Goal: Information Seeking & Learning: Learn about a topic

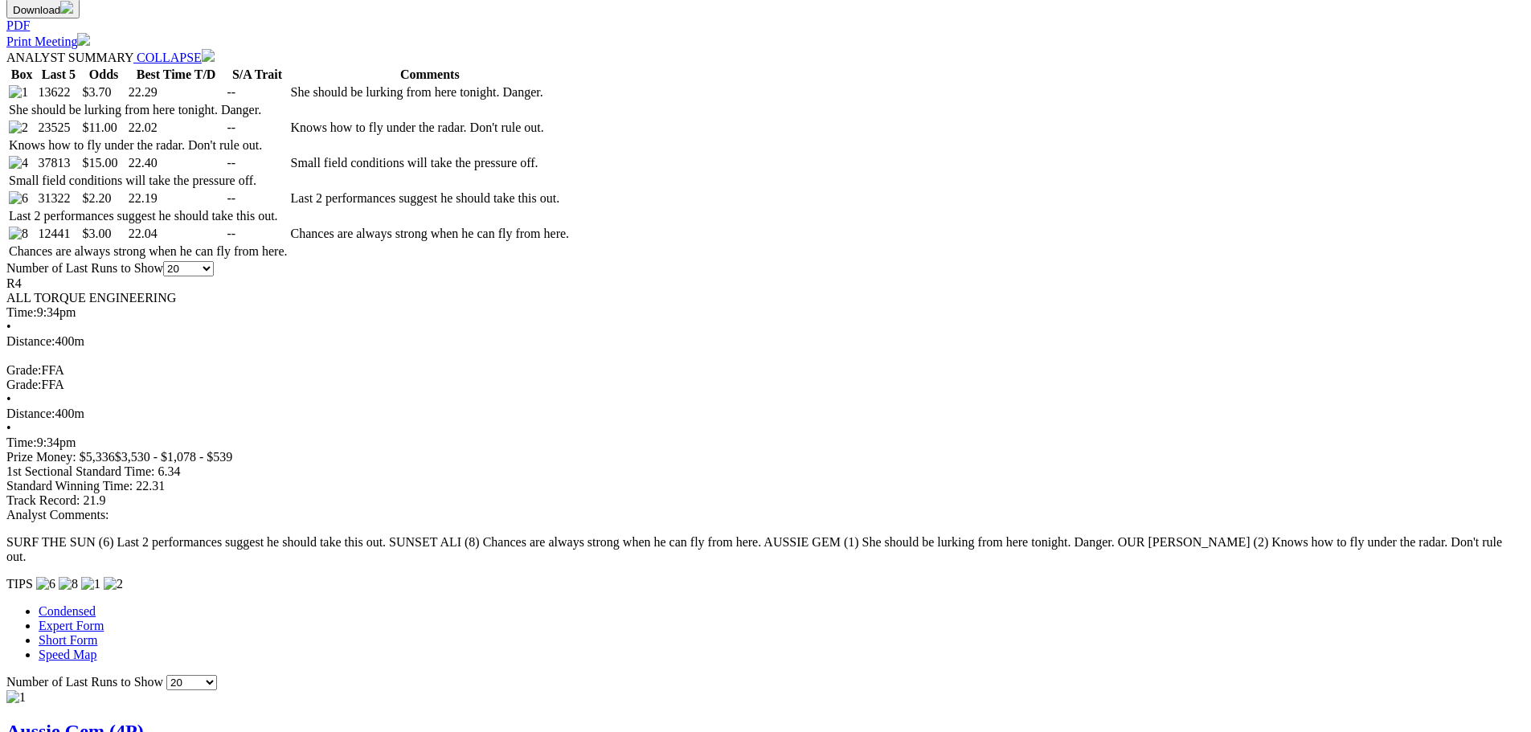
scroll to position [119, 0]
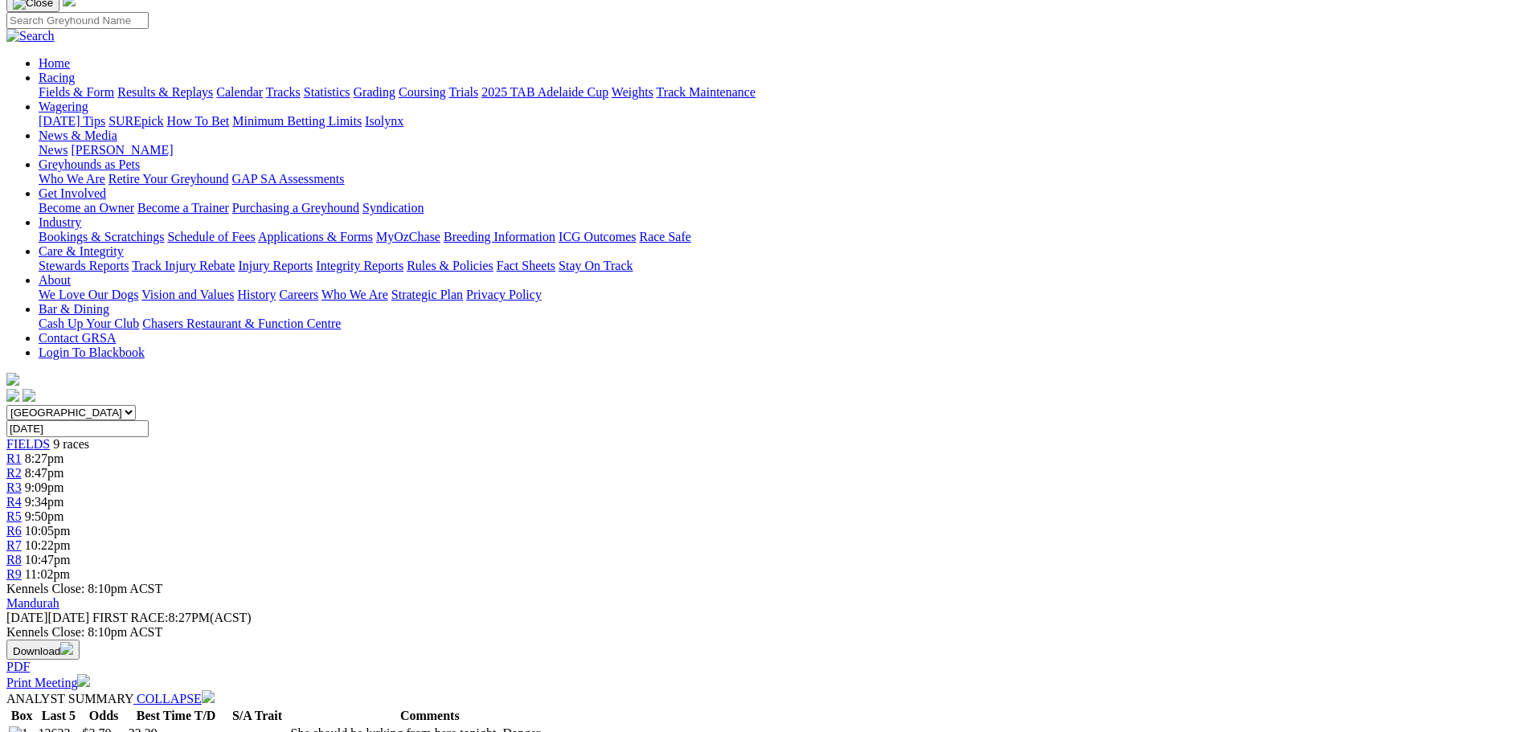
click at [1215, 567] on div "R9 11:02pm" at bounding box center [765, 574] width 1518 height 14
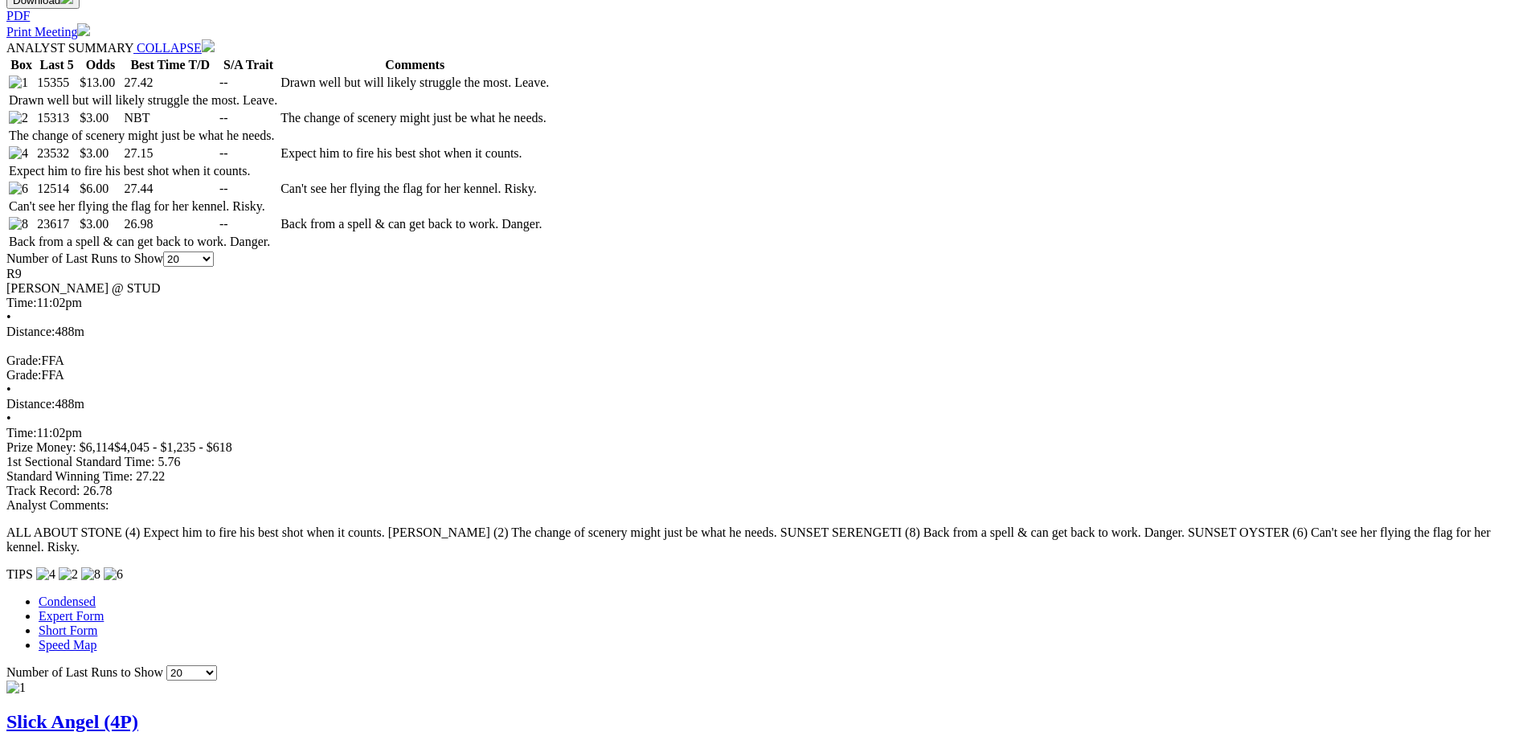
scroll to position [723, 0]
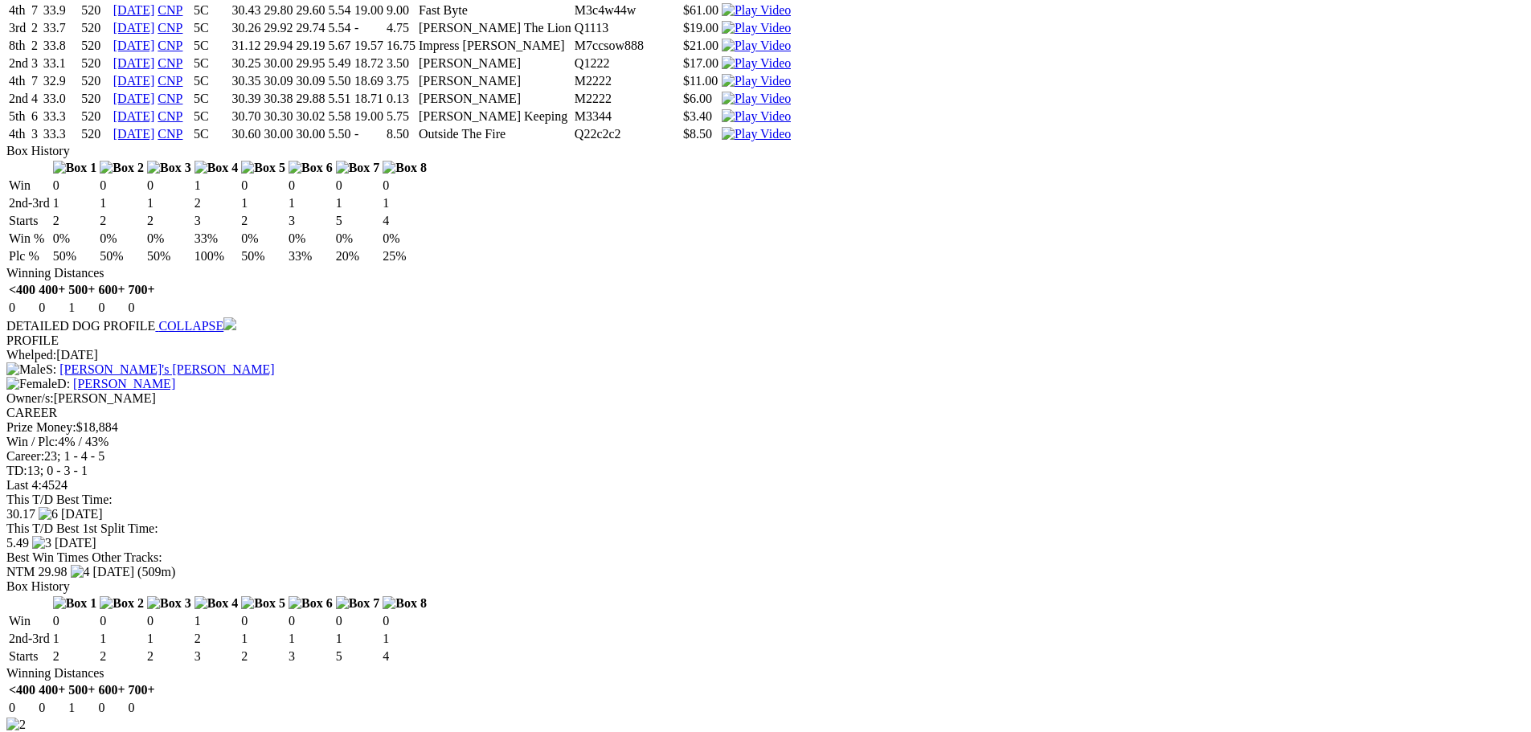
scroll to position [88, 0]
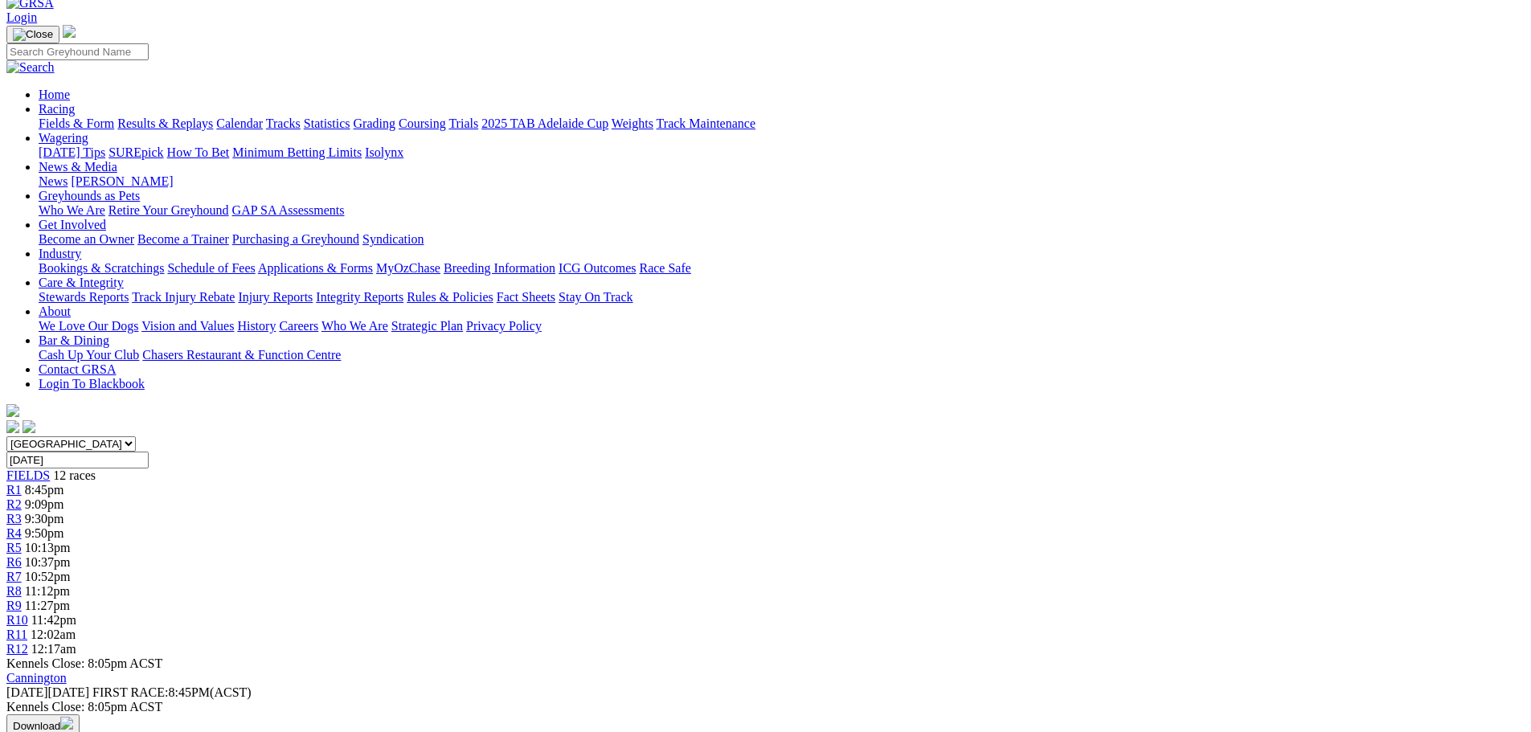
click at [28, 642] on link "R12" at bounding box center [17, 649] width 22 height 14
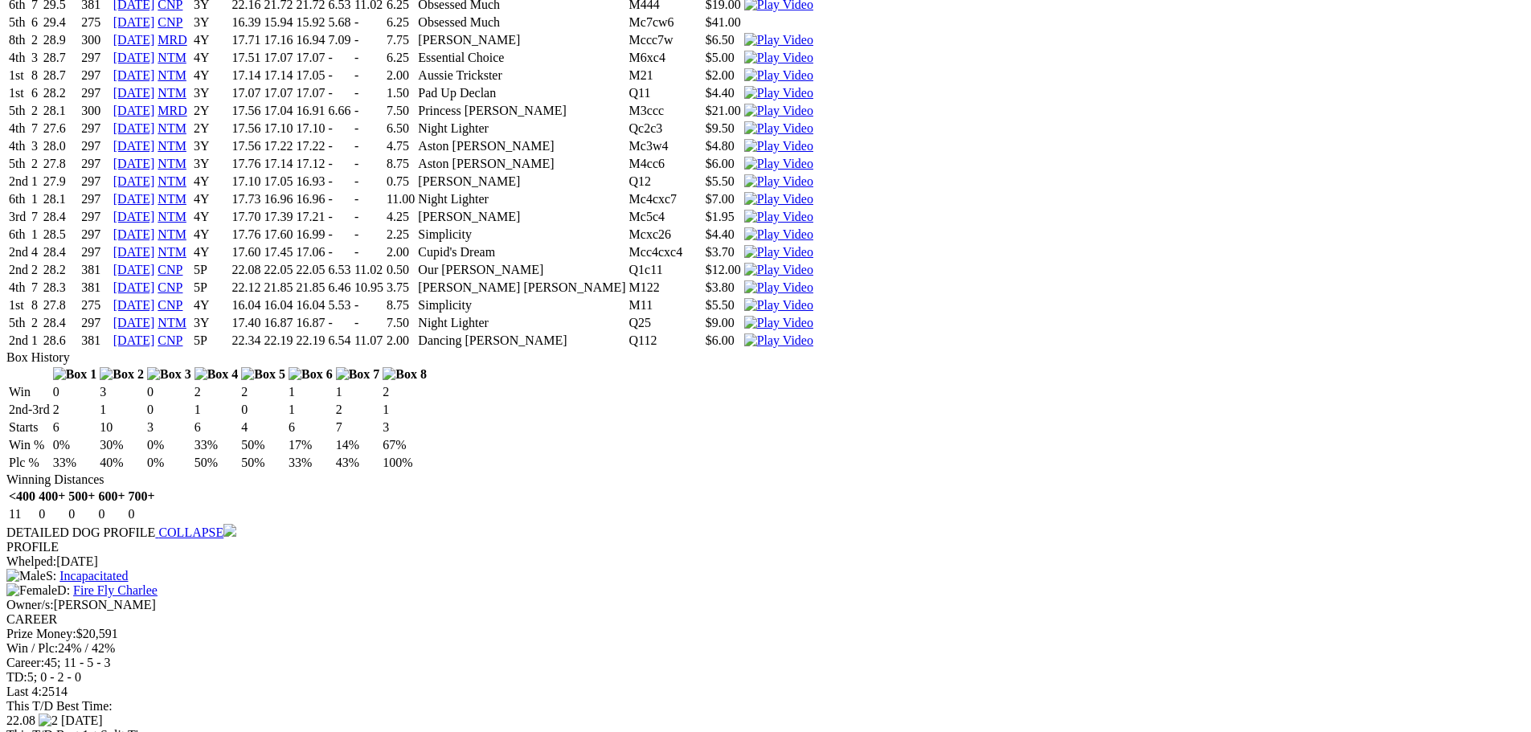
scroll to position [1929, 0]
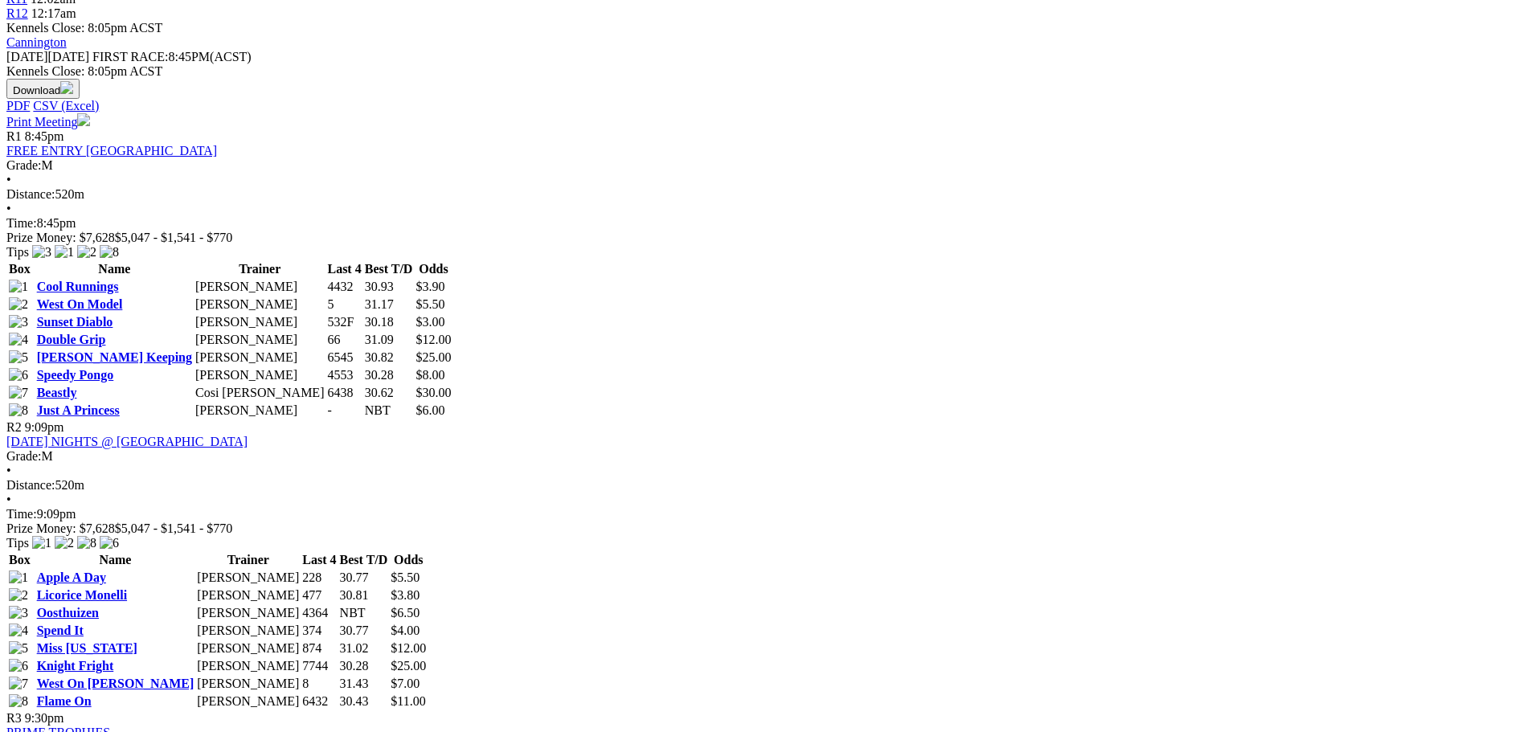
scroll to position [964, 0]
